Goal: Task Accomplishment & Management: Use online tool/utility

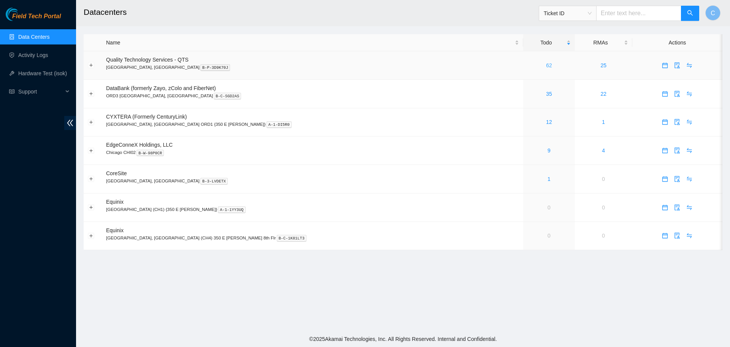
click at [546, 64] on link "62" at bounding box center [549, 65] width 6 height 6
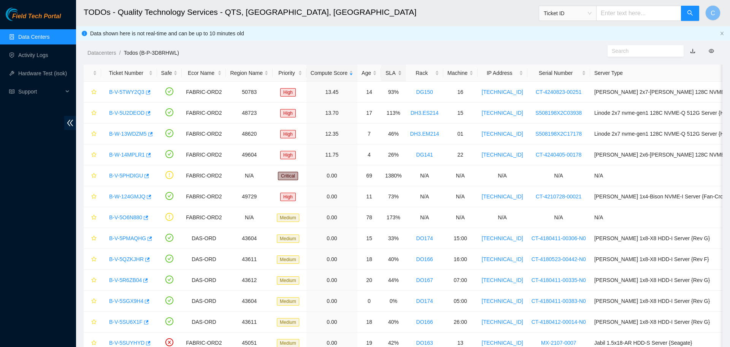
click at [392, 74] on div "SLA" at bounding box center [393, 73] width 17 height 8
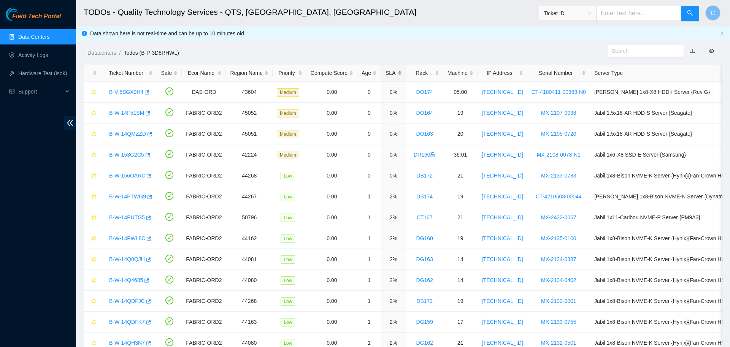
click at [392, 74] on div "SLA" at bounding box center [393, 73] width 17 height 8
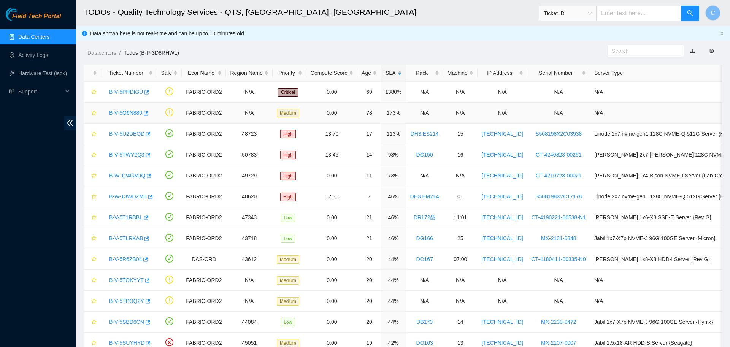
click at [123, 114] on link "B-V-5O6N880" at bounding box center [125, 113] width 33 height 6
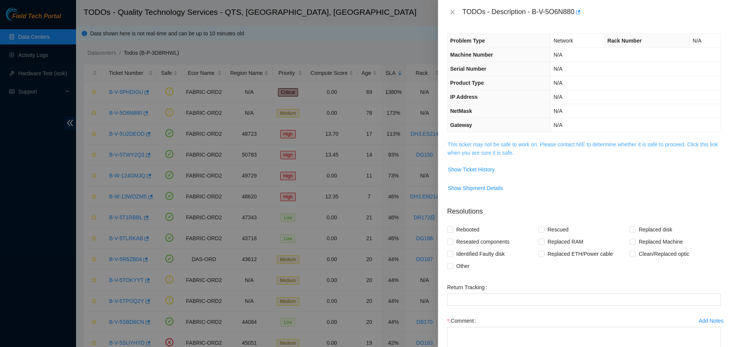
click at [475, 146] on link "This ticket may not be safe to work on. Please contact NIE to determine whether…" at bounding box center [582, 148] width 270 height 14
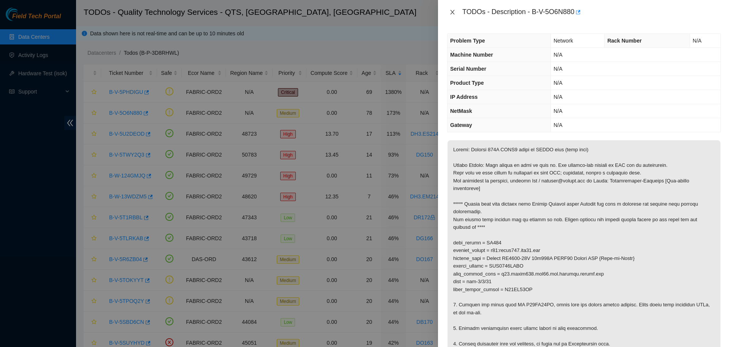
click at [451, 13] on icon "close" at bounding box center [452, 12] width 6 height 6
